Goal: Register for event/course

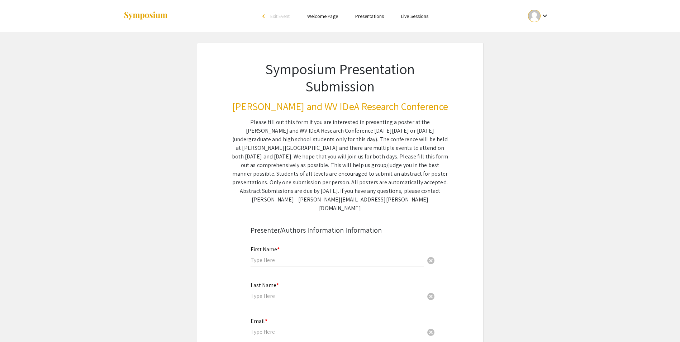
click at [359, 18] on link "Presentations" at bounding box center [369, 16] width 29 height 6
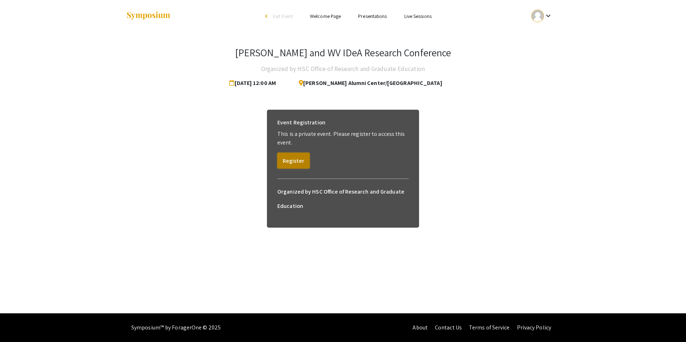
click at [289, 160] on button "Register" at bounding box center [293, 161] width 32 height 16
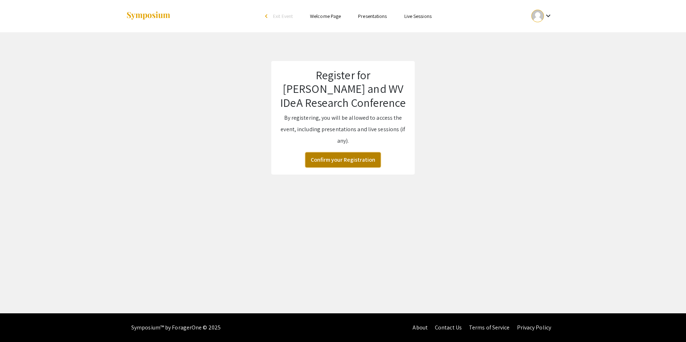
click at [332, 159] on button "Confirm your Registration" at bounding box center [342, 159] width 75 height 15
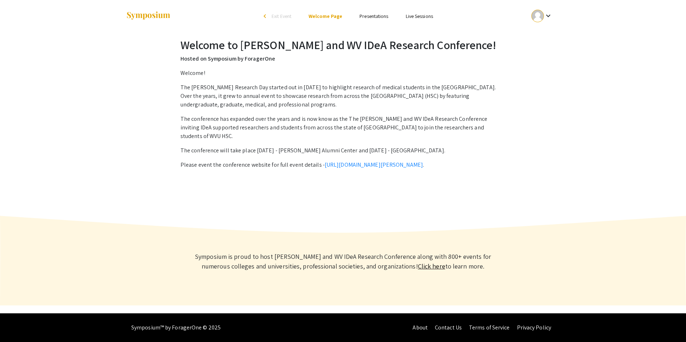
click at [367, 14] on link "Presentations" at bounding box center [373, 16] width 29 height 6
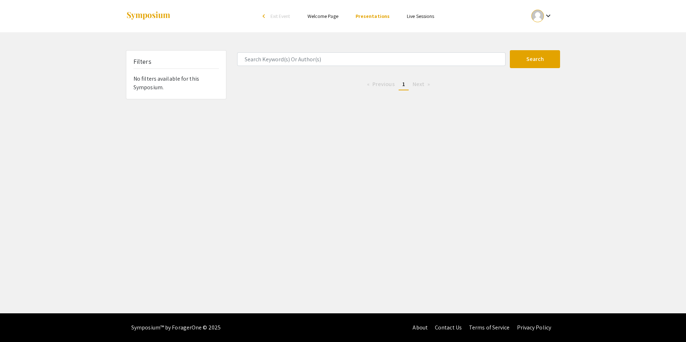
click at [417, 16] on link "Live Sessions" at bounding box center [420, 16] width 27 height 6
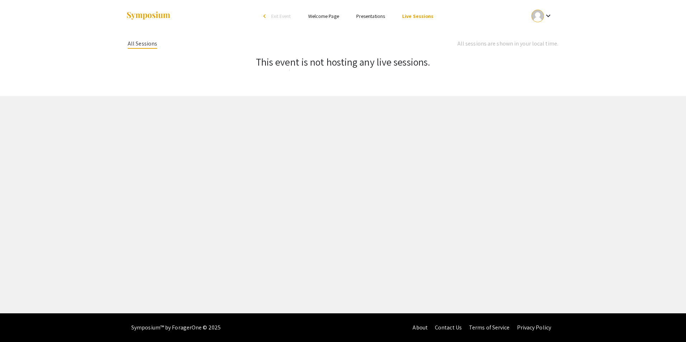
click at [315, 17] on link "Welcome Page" at bounding box center [323, 16] width 31 height 6
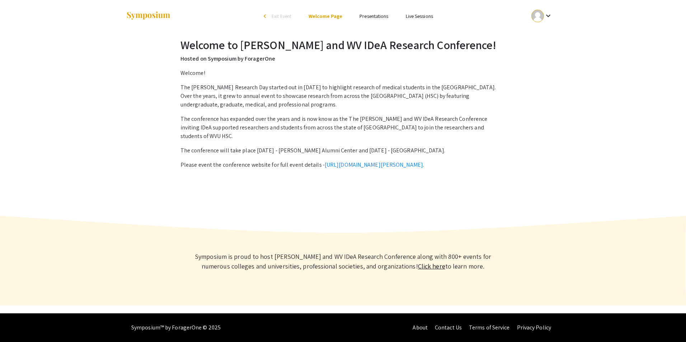
click at [418, 265] on link "Click here" at bounding box center [431, 266] width 27 height 8
